Goal: Navigation & Orientation: Find specific page/section

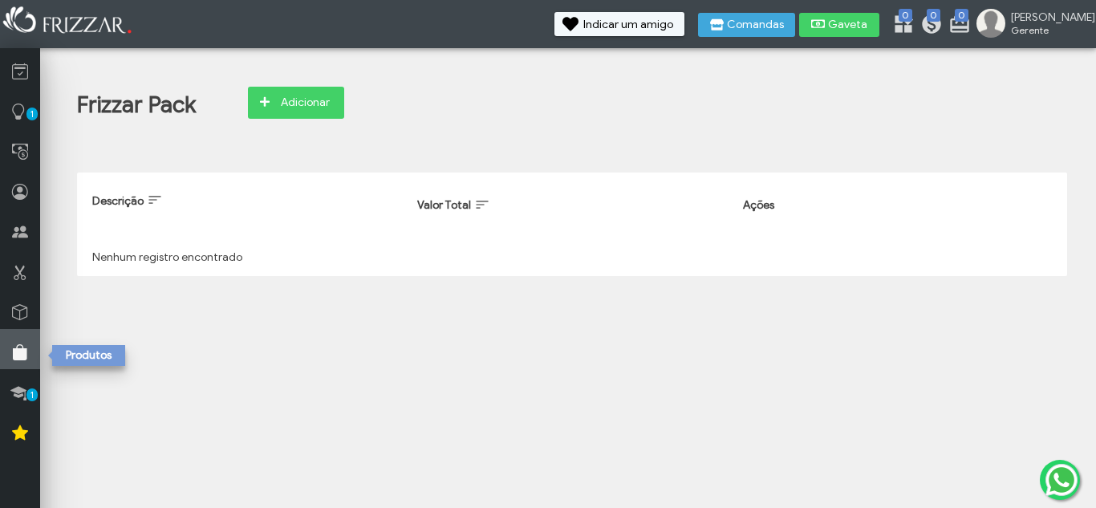
click at [10, 339] on link at bounding box center [20, 349] width 40 height 40
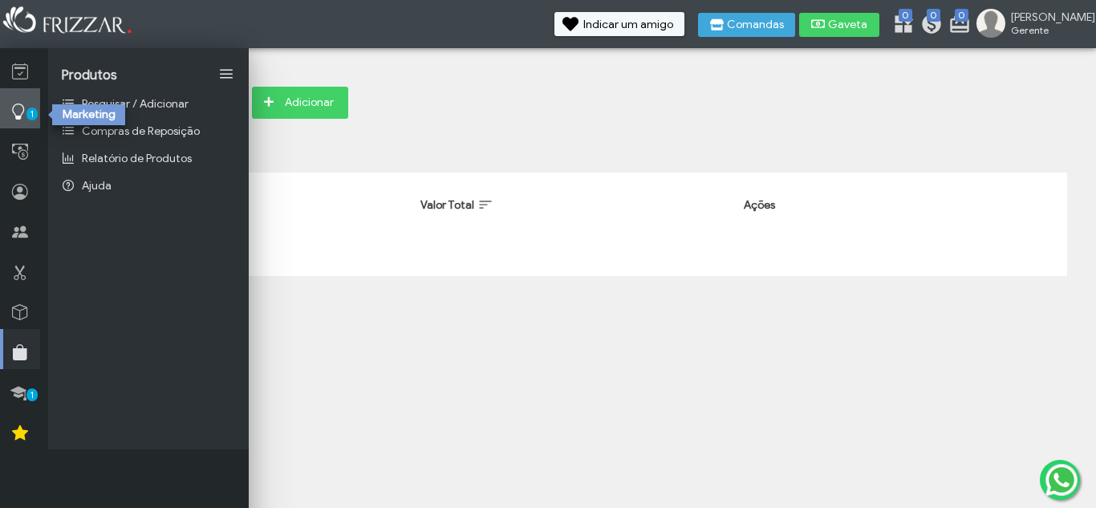
click at [28, 120] on link "1" at bounding box center [20, 108] width 40 height 40
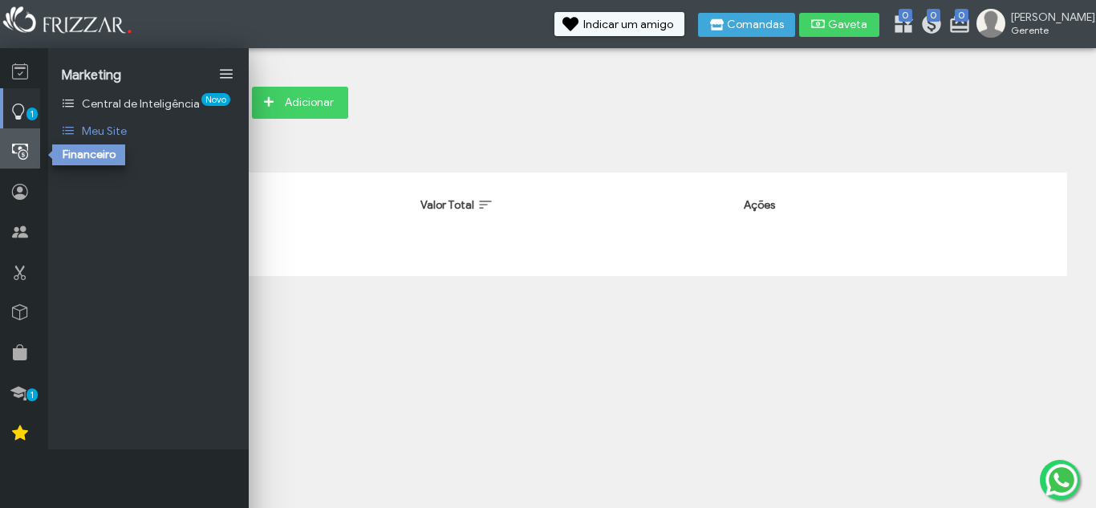
click at [21, 148] on icon at bounding box center [20, 152] width 16 height 20
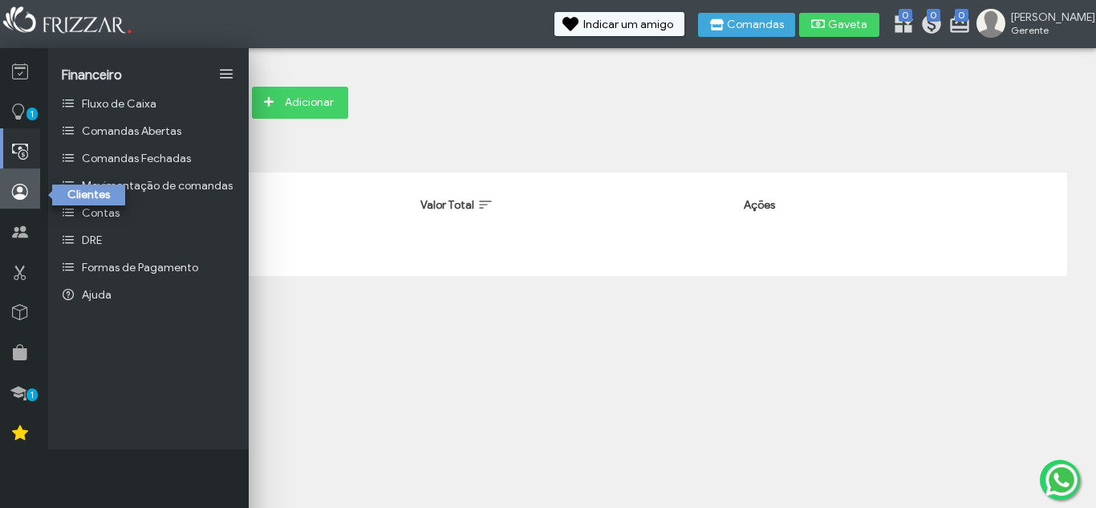
click at [5, 185] on link at bounding box center [20, 189] width 40 height 40
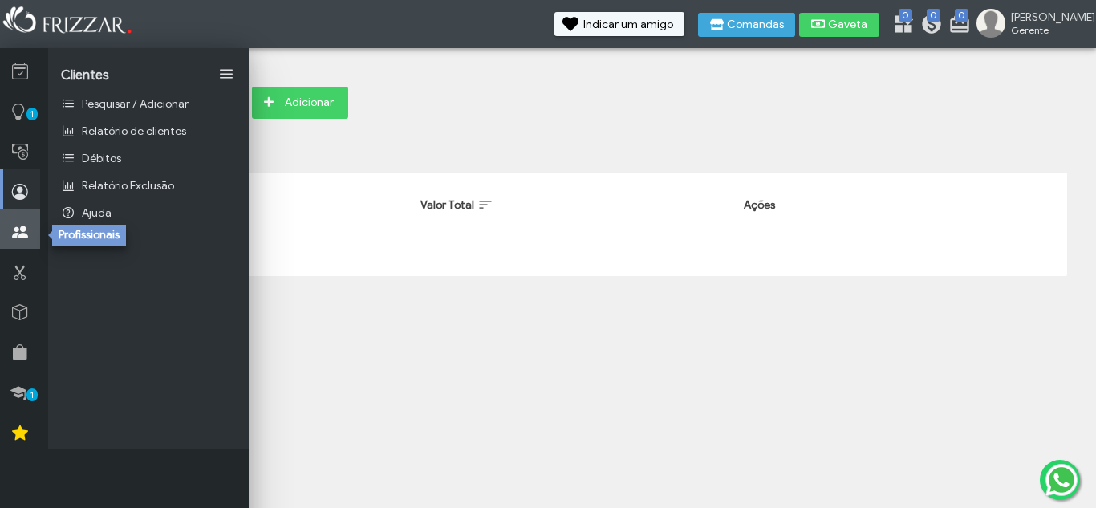
click at [5, 226] on link at bounding box center [20, 229] width 40 height 40
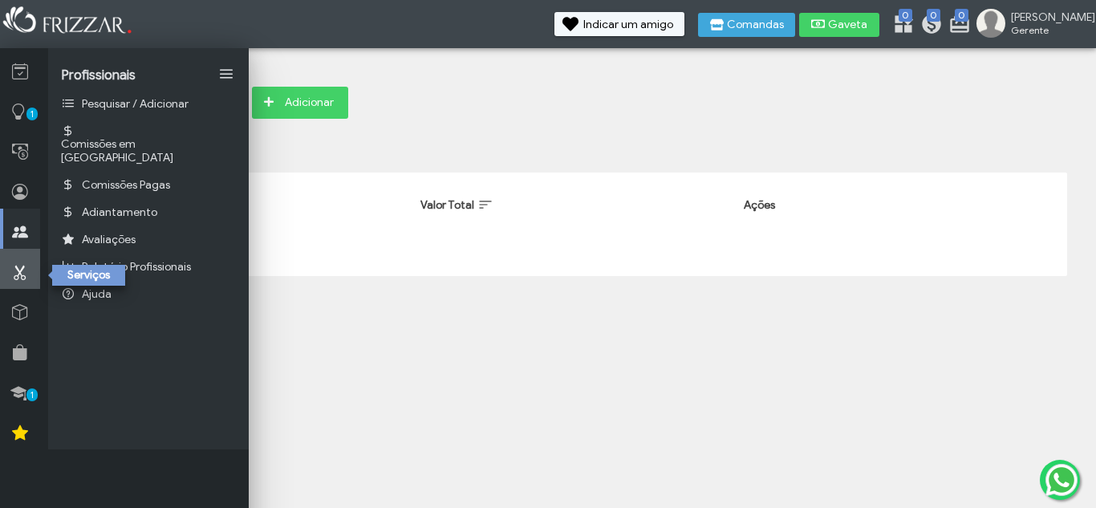
click at [6, 263] on link at bounding box center [20, 269] width 40 height 40
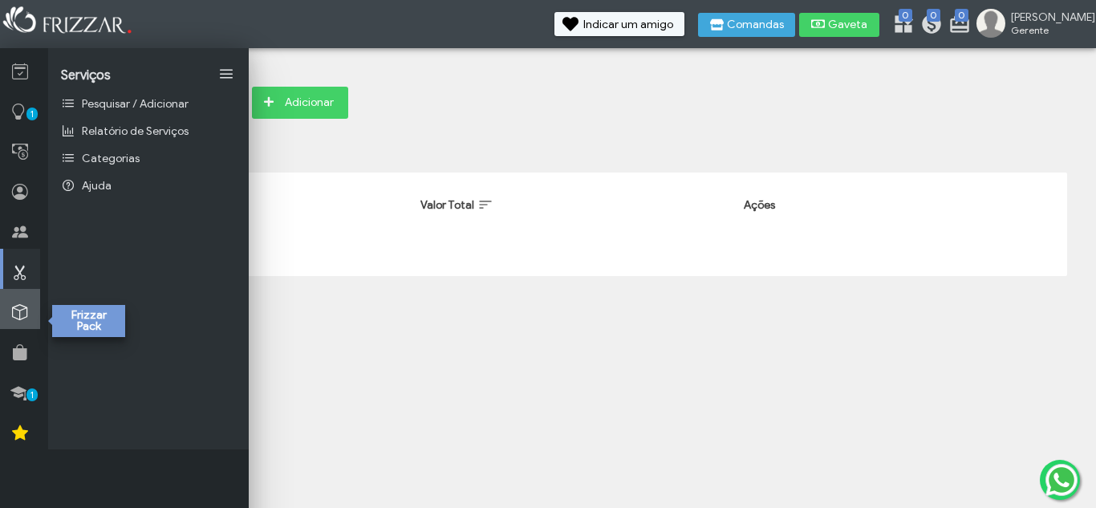
click at [11, 299] on link at bounding box center [20, 309] width 40 height 40
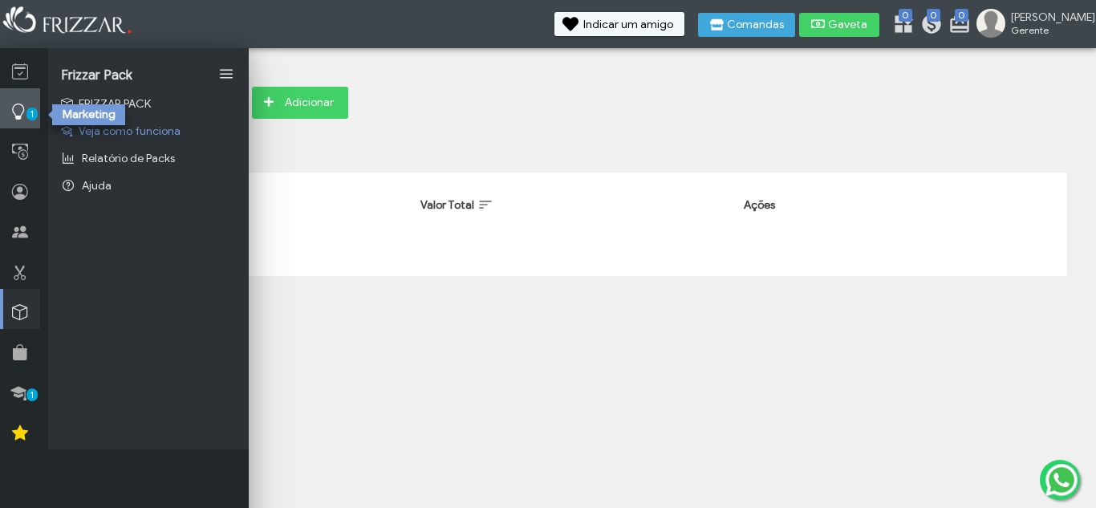
click at [24, 116] on icon at bounding box center [18, 112] width 16 height 20
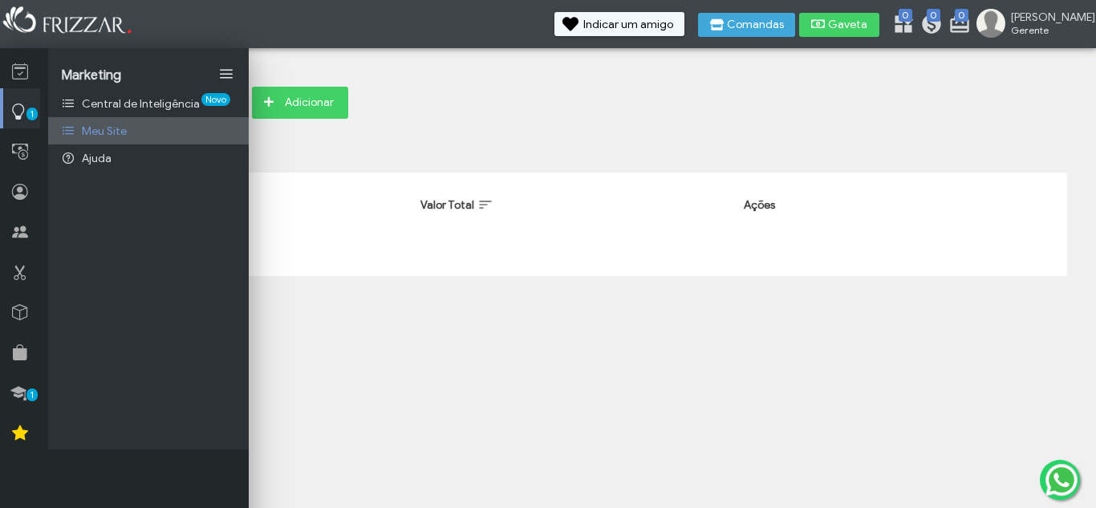
click at [85, 123] on link "Meu Site" at bounding box center [148, 130] width 201 height 27
